Goal: Check status: Check status

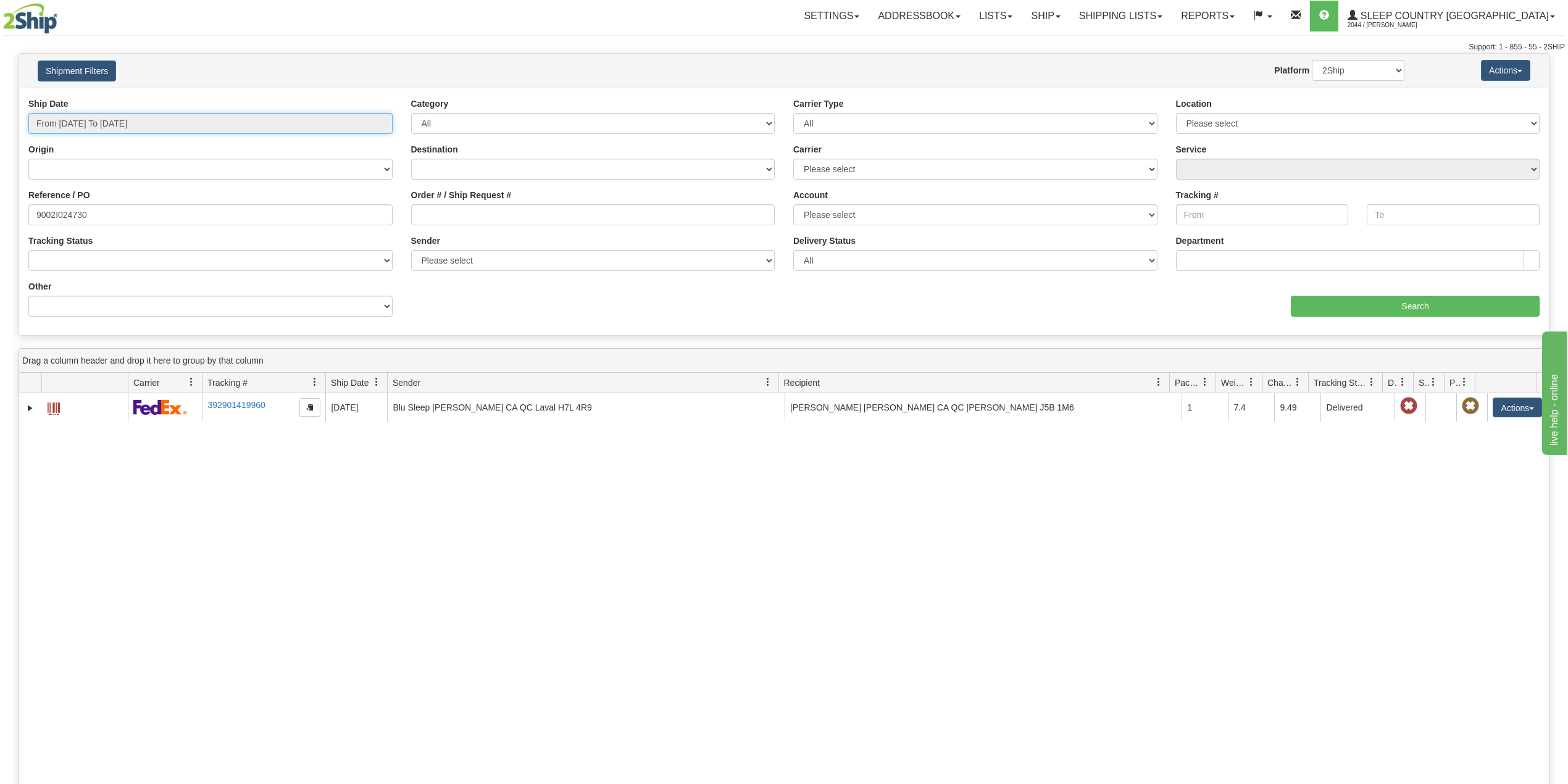
click at [146, 122] on input "From [DATE] To [DATE]" at bounding box center [210, 122] width 364 height 21
click at [88, 213] on li "Last 30 Days" at bounding box center [83, 212] width 99 height 16
click at [73, 211] on input "9002I024730" at bounding box center [210, 214] width 364 height 21
paste input "0I084309"
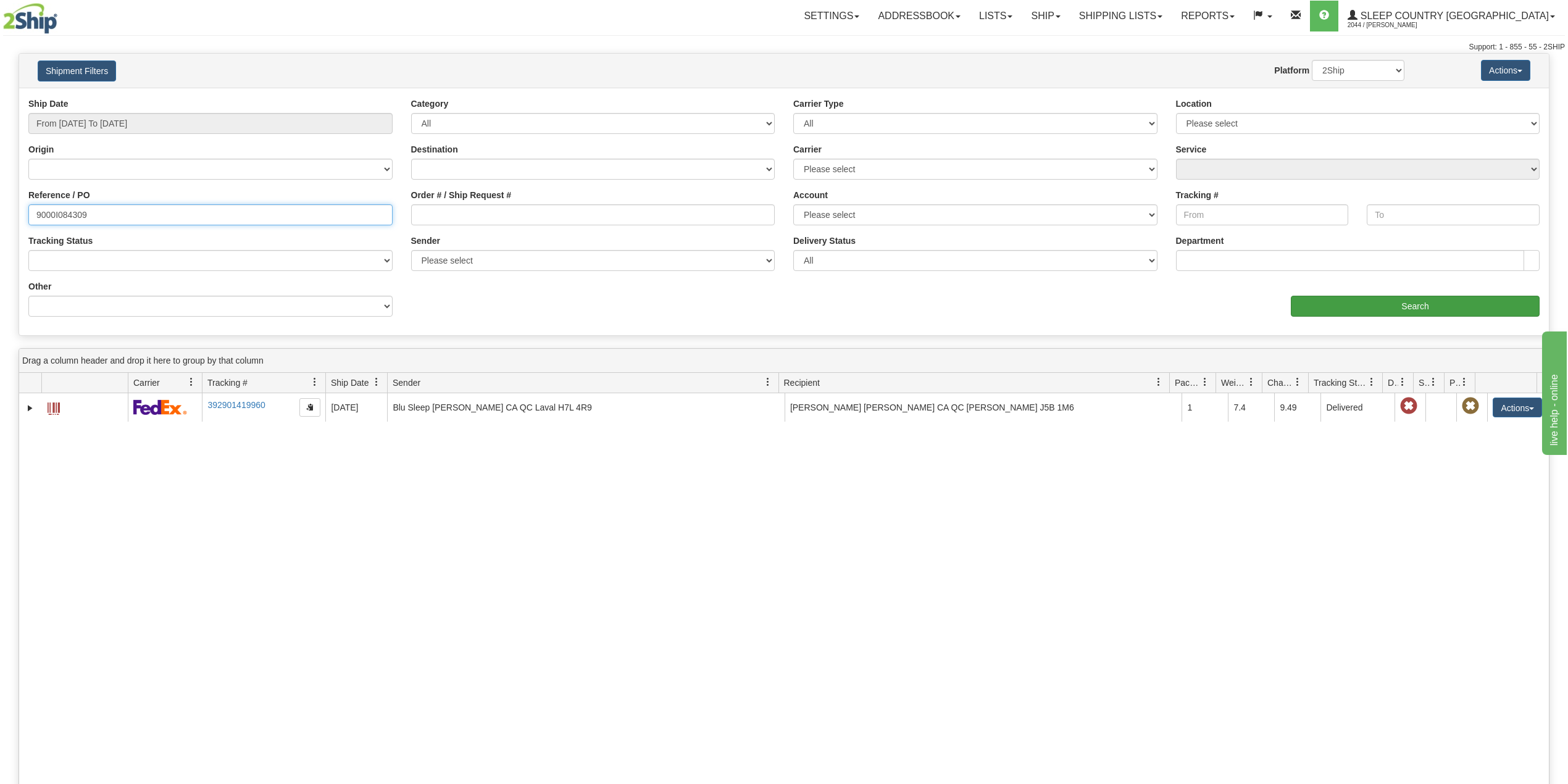
type input "9000I084309"
click at [1404, 301] on input "Search" at bounding box center [1415, 306] width 249 height 21
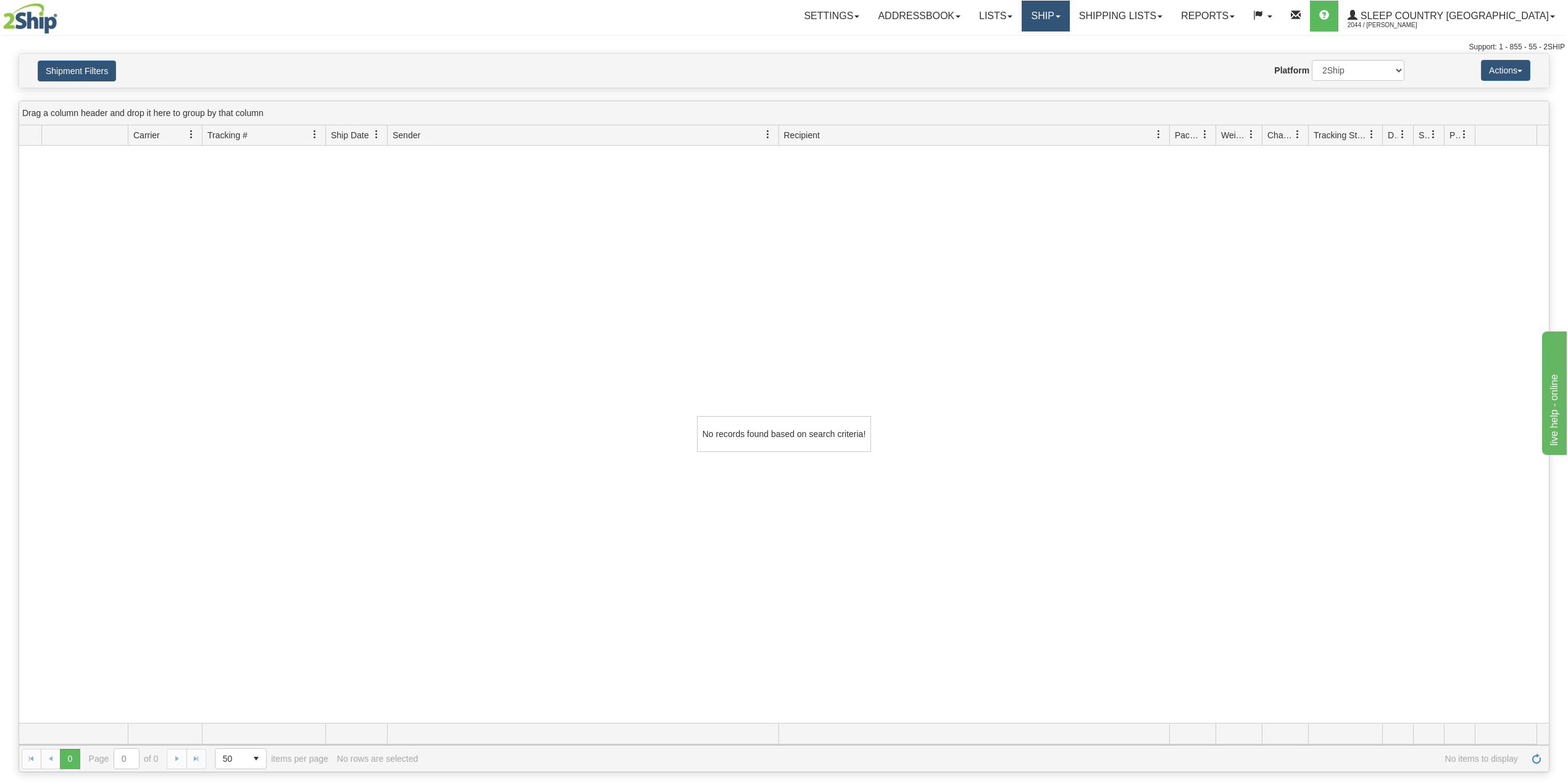
click at [1070, 15] on link "Ship" at bounding box center [1045, 16] width 47 height 31
click at [1057, 58] on span "OnHold / Order Queue" at bounding box center [1013, 59] width 87 height 10
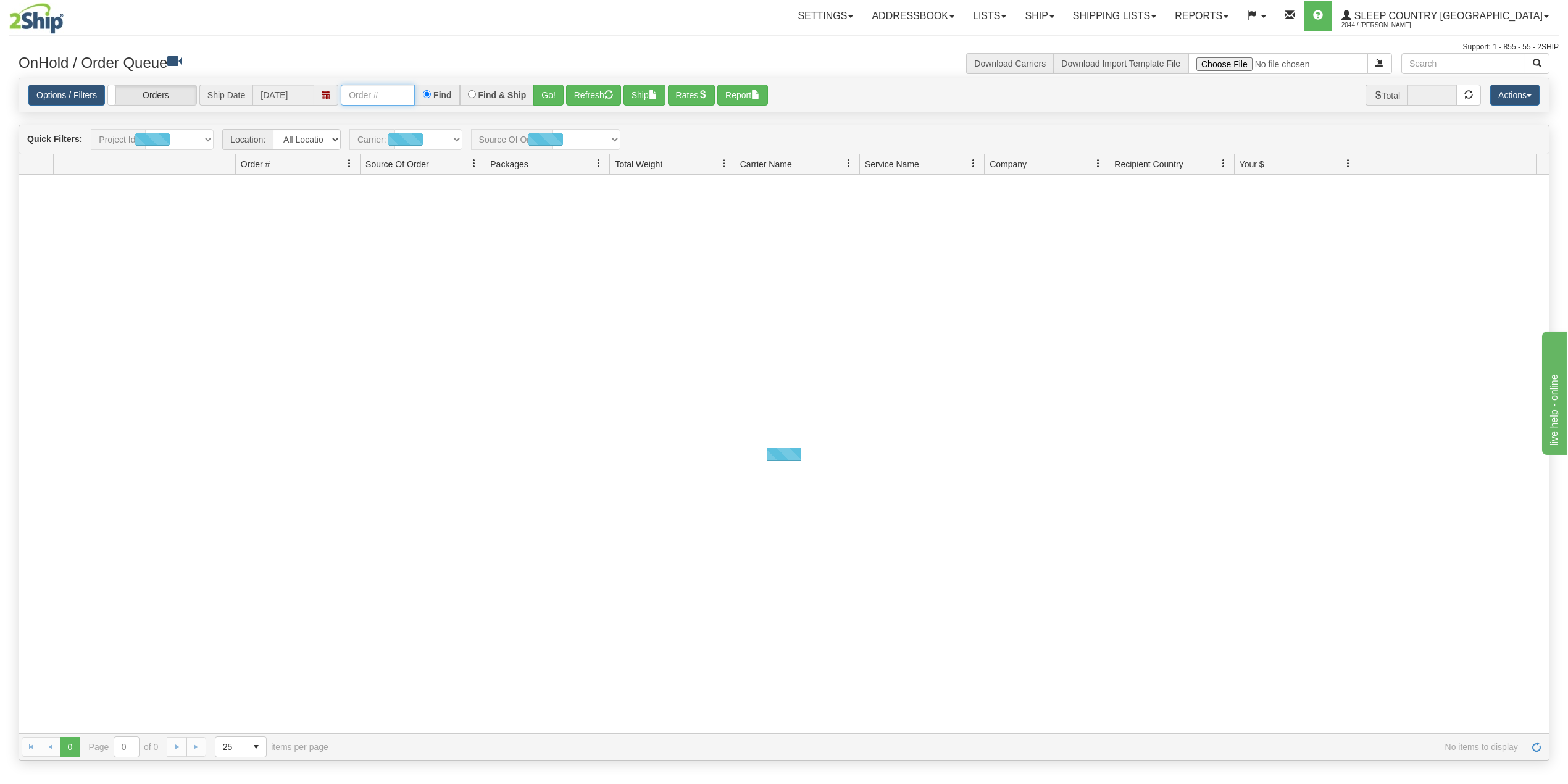
click at [397, 89] on input "text" at bounding box center [378, 94] width 74 height 21
paste input "9000I084309"
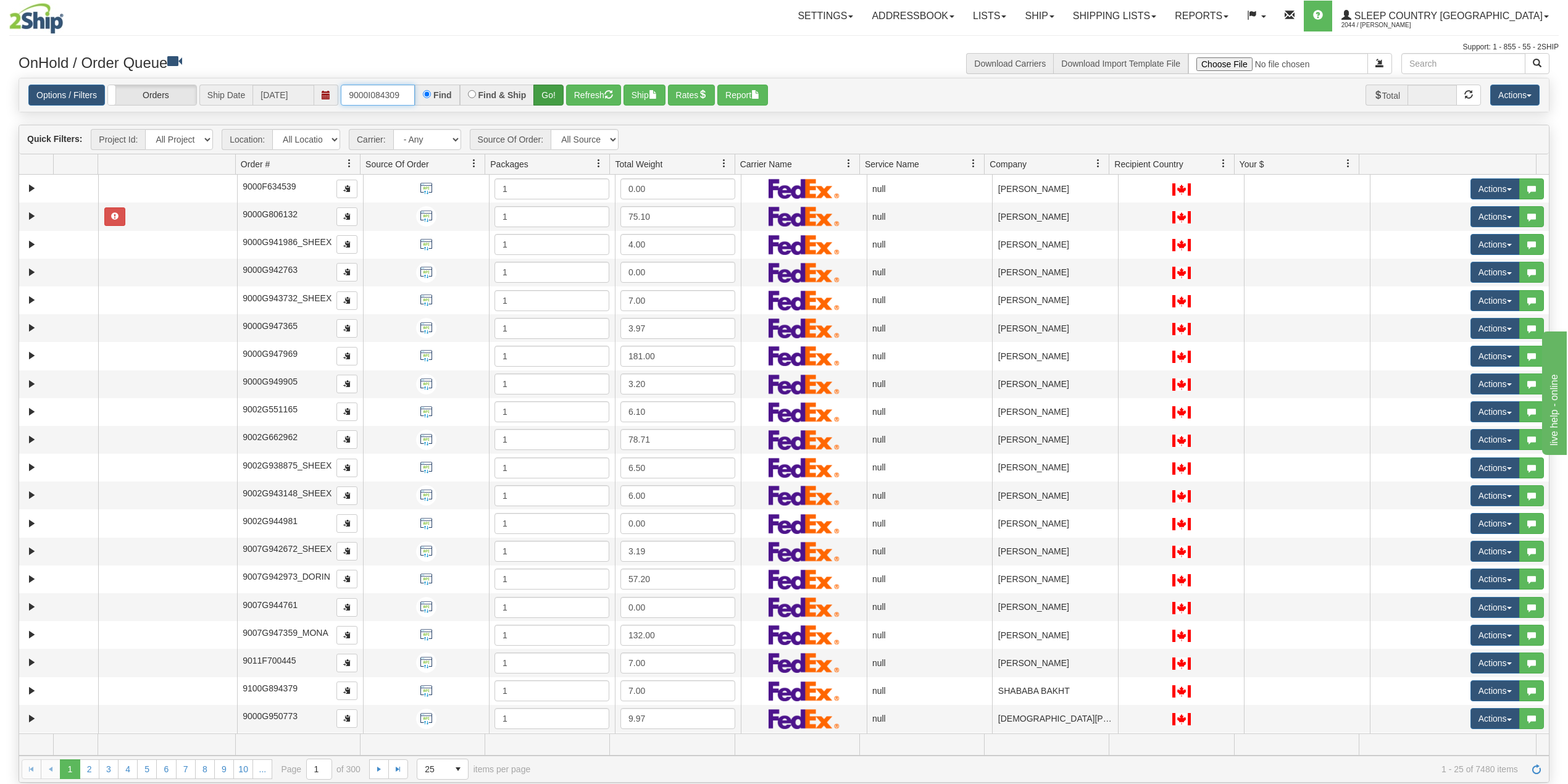
type input "9000I084309"
click at [553, 93] on button "Go!" at bounding box center [547, 94] width 30 height 21
